Goal: Task Accomplishment & Management: Complete application form

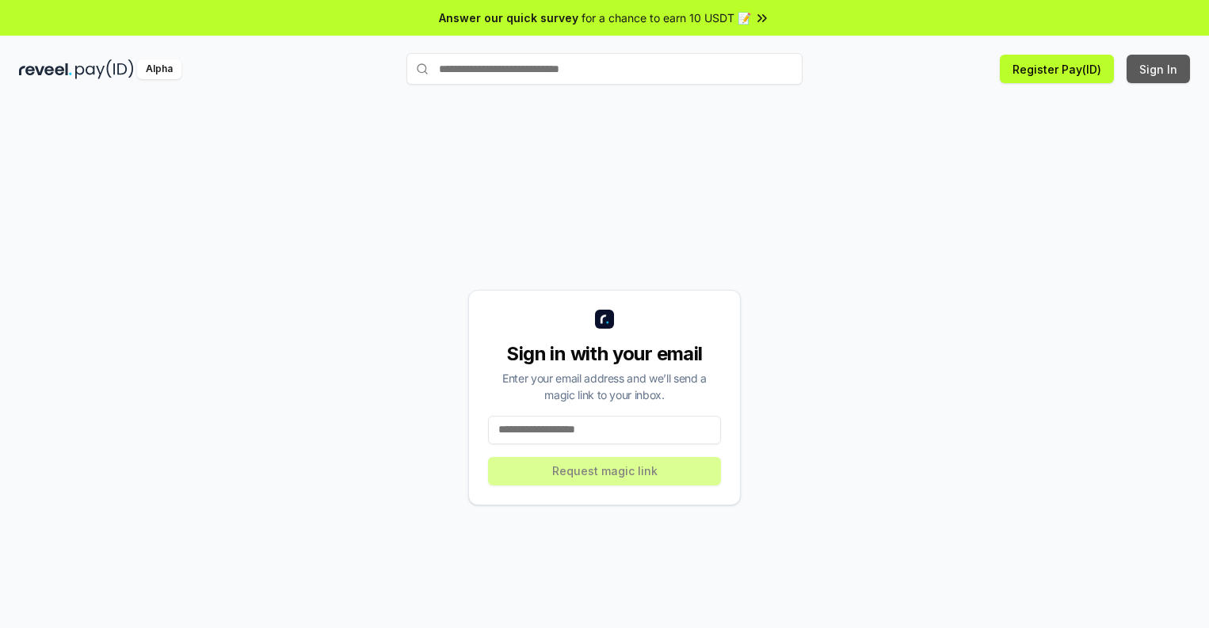
click at [1159, 69] on button "Sign In" at bounding box center [1158, 69] width 63 height 29
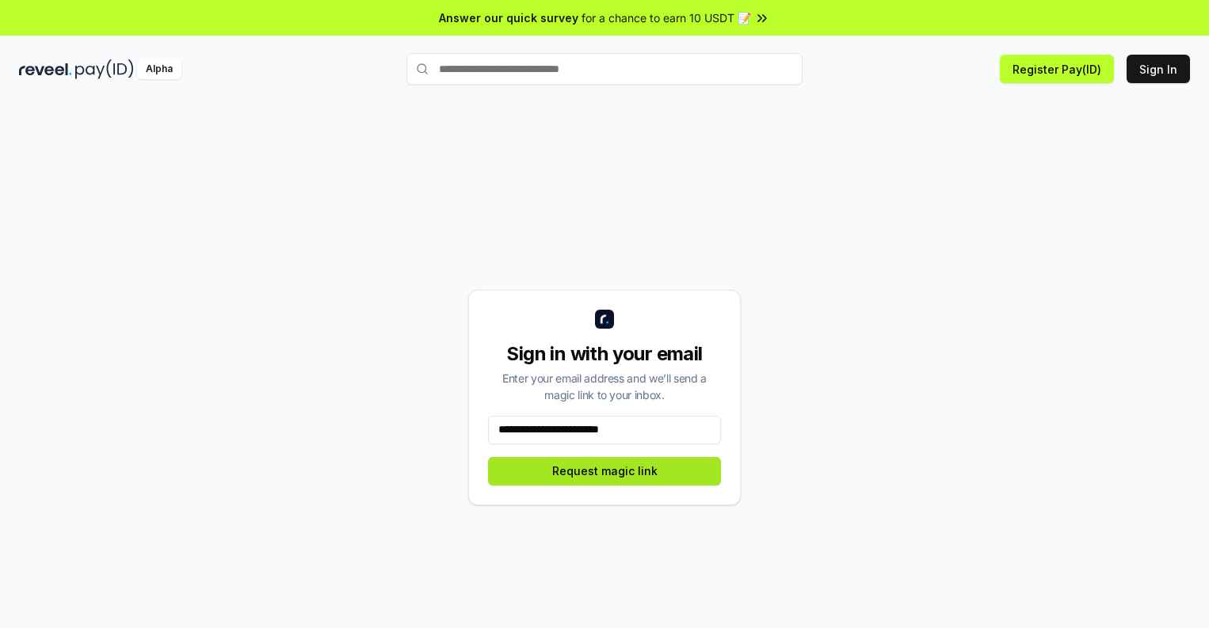
type input "**********"
click at [605, 471] on button "Request magic link" at bounding box center [604, 471] width 233 height 29
